Goal: Task Accomplishment & Management: Manage account settings

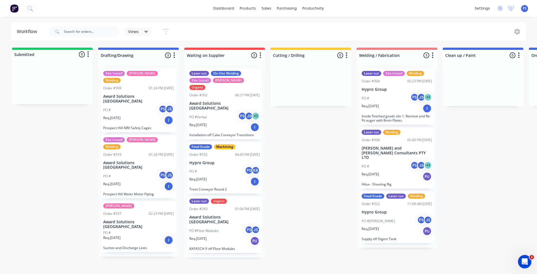
scroll to position [0, 374]
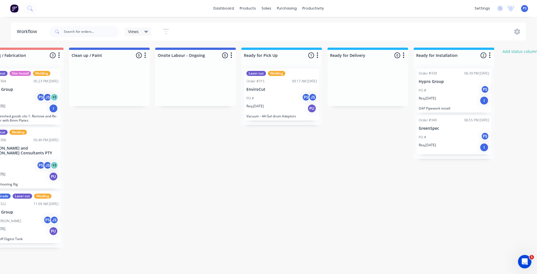
click at [292, 107] on div "Req. [DATE] PU" at bounding box center [281, 108] width 70 height 10
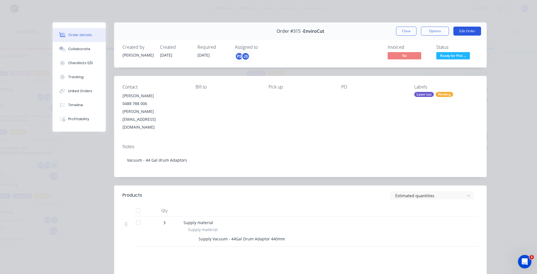
click at [463, 29] on button "Edit Order" at bounding box center [467, 31] width 28 height 9
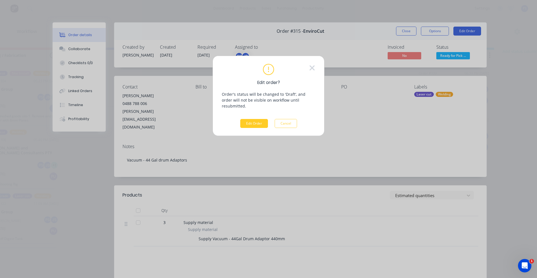
click at [258, 119] on button "Edit Order" at bounding box center [254, 123] width 28 height 9
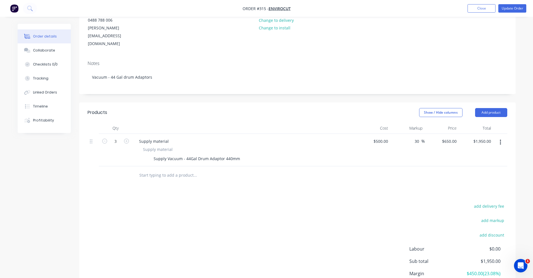
scroll to position [84, 0]
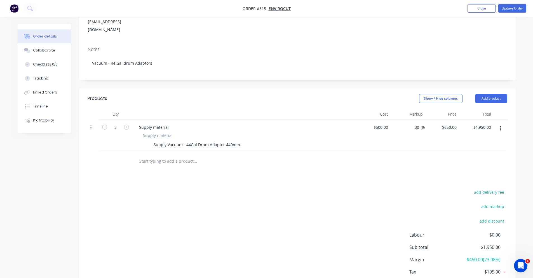
click at [373, 120] on div "$500.00 $500.00" at bounding box center [373, 136] width 34 height 32
click at [376, 120] on div "500 $500.00" at bounding box center [373, 136] width 34 height 32
type input "$554.00"
type input "$720.20"
type input "$2,160.60"
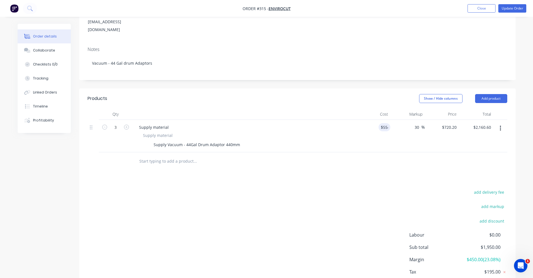
click at [417, 168] on div "Products Show / Hide columns Add product Qty Cost Markup Price Total 3 Supply m…" at bounding box center [297, 196] width 436 height 216
click at [452, 123] on input "720.2" at bounding box center [452, 127] width 13 height 8
type input "640"
type input "15.52"
type input "$640.00"
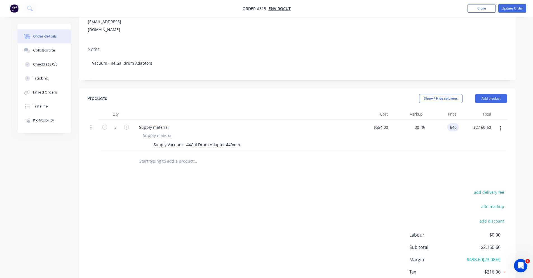
type input "$1,920.00"
click at [455, 135] on div "$640.00 $640.00" at bounding box center [442, 136] width 34 height 32
drag, startPoint x: 465, startPoint y: 246, endPoint x: 482, endPoint y: 243, distance: 16.7
click at [482, 256] on span "$258.00 ( 13.44 %)" at bounding box center [479, 259] width 41 height 7
drag, startPoint x: 485, startPoint y: 246, endPoint x: 496, endPoint y: 243, distance: 10.7
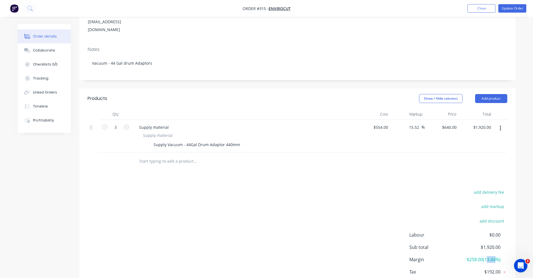
click at [496, 256] on span "$258.00 ( 13.44 %)" at bounding box center [479, 259] width 41 height 7
click at [449, 231] on span "Labour" at bounding box center [434, 234] width 50 height 7
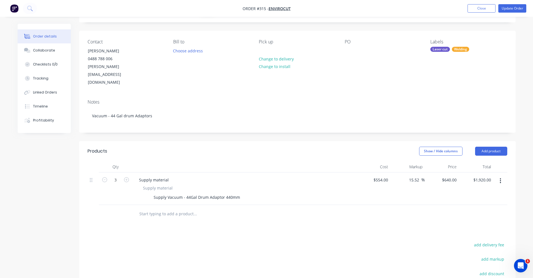
scroll to position [103, 0]
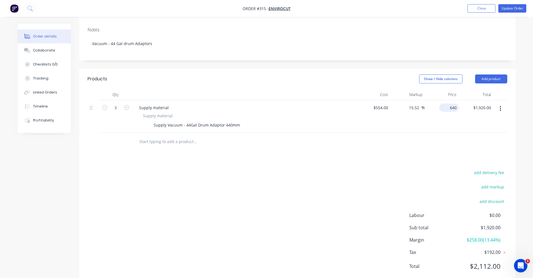
click at [453, 103] on input "640" at bounding box center [449, 107] width 17 height 8
type input "650"
type input "17.33"
type input "$650.00"
type input "$1,950.00"
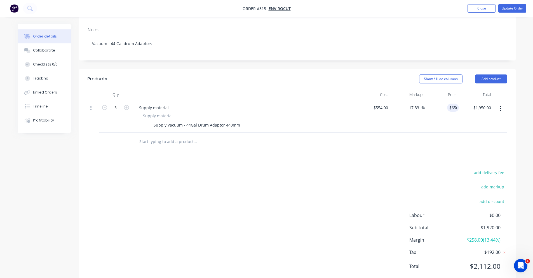
click at [431, 142] on div "Products Show / Hide columns Add product Qty Cost Markup Price Total 3 Supply m…" at bounding box center [297, 177] width 436 height 216
drag, startPoint x: 473, startPoint y: 222, endPoint x: 487, endPoint y: 223, distance: 13.7
click at [487, 236] on span "$288.00 ( 14.77 %)" at bounding box center [479, 239] width 41 height 7
click at [506, 14] on nav "Order #315 - EnviroCut Add product Close Update Order" at bounding box center [266, 8] width 533 height 17
click at [508, 11] on button "Update Order" at bounding box center [512, 8] width 28 height 8
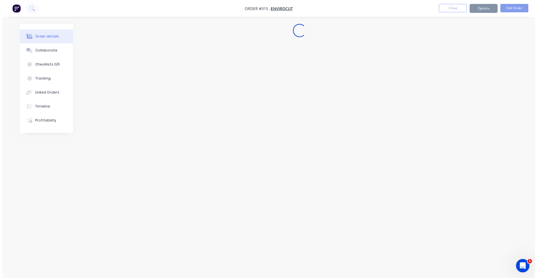
scroll to position [0, 0]
